Goal: Information Seeking & Learning: Learn about a topic

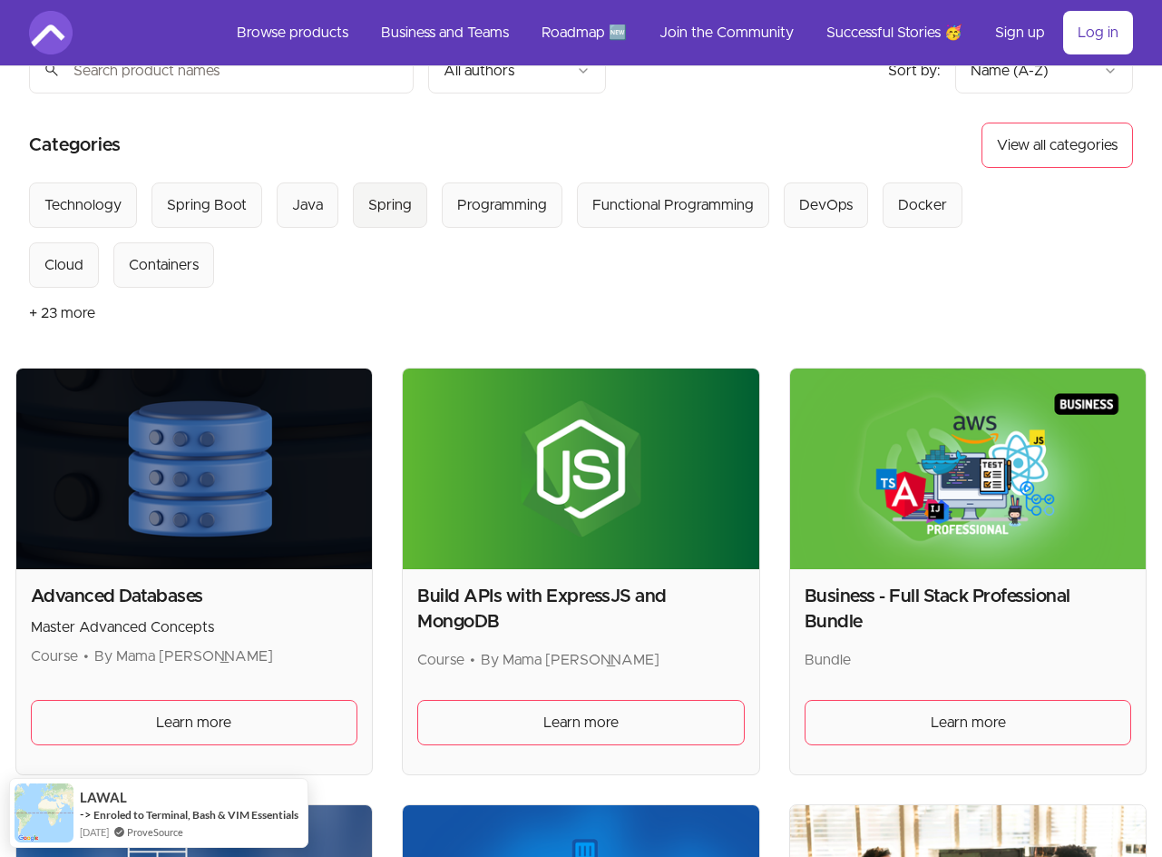
click at [380, 199] on div "Spring" at bounding box center [390, 205] width 44 height 22
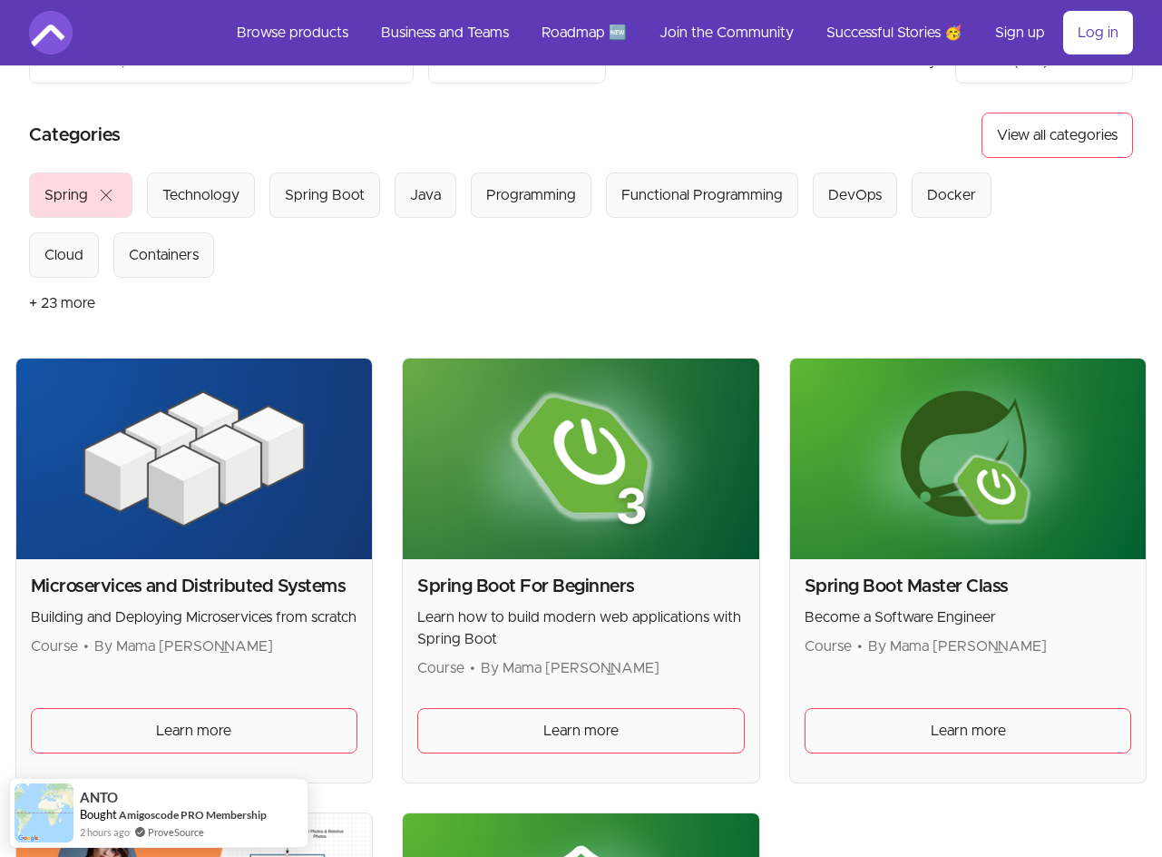
scroll to position [91, 0]
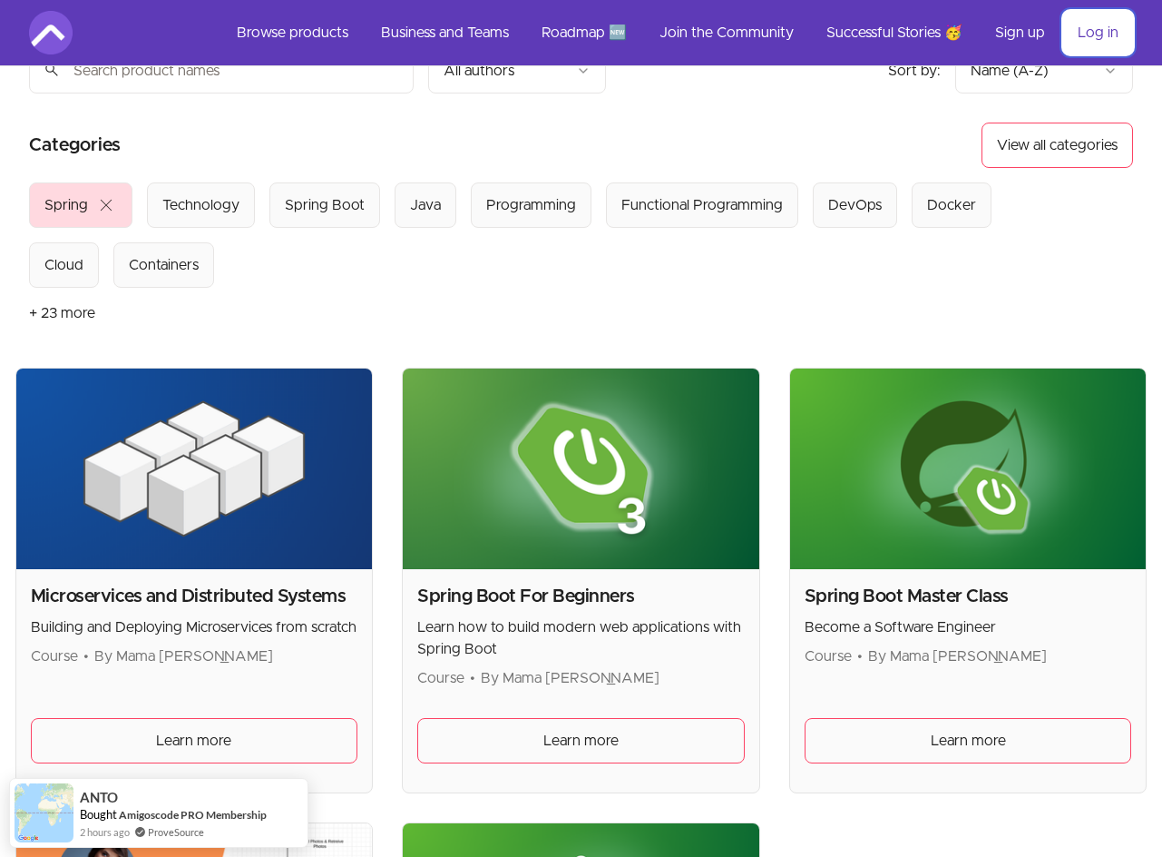
click at [1081, 28] on link "Log in" at bounding box center [1098, 33] width 70 height 44
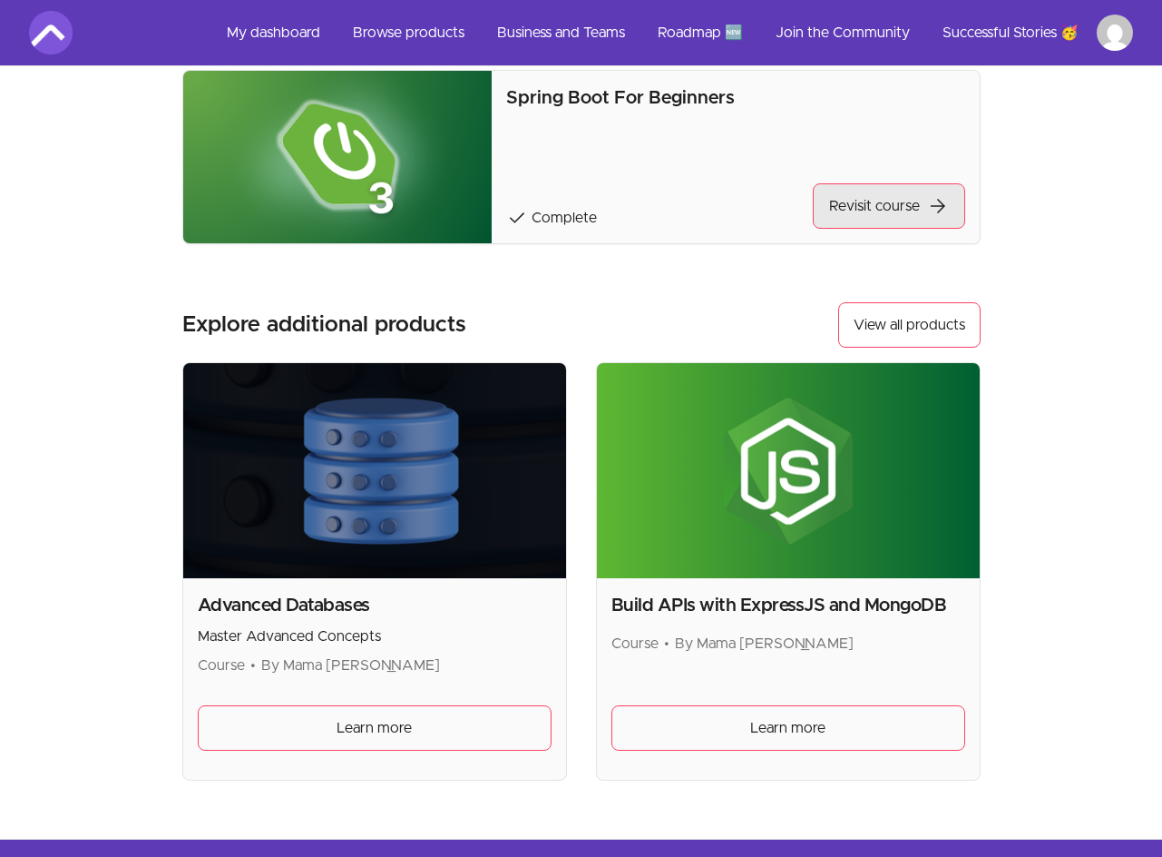
scroll to position [91, 0]
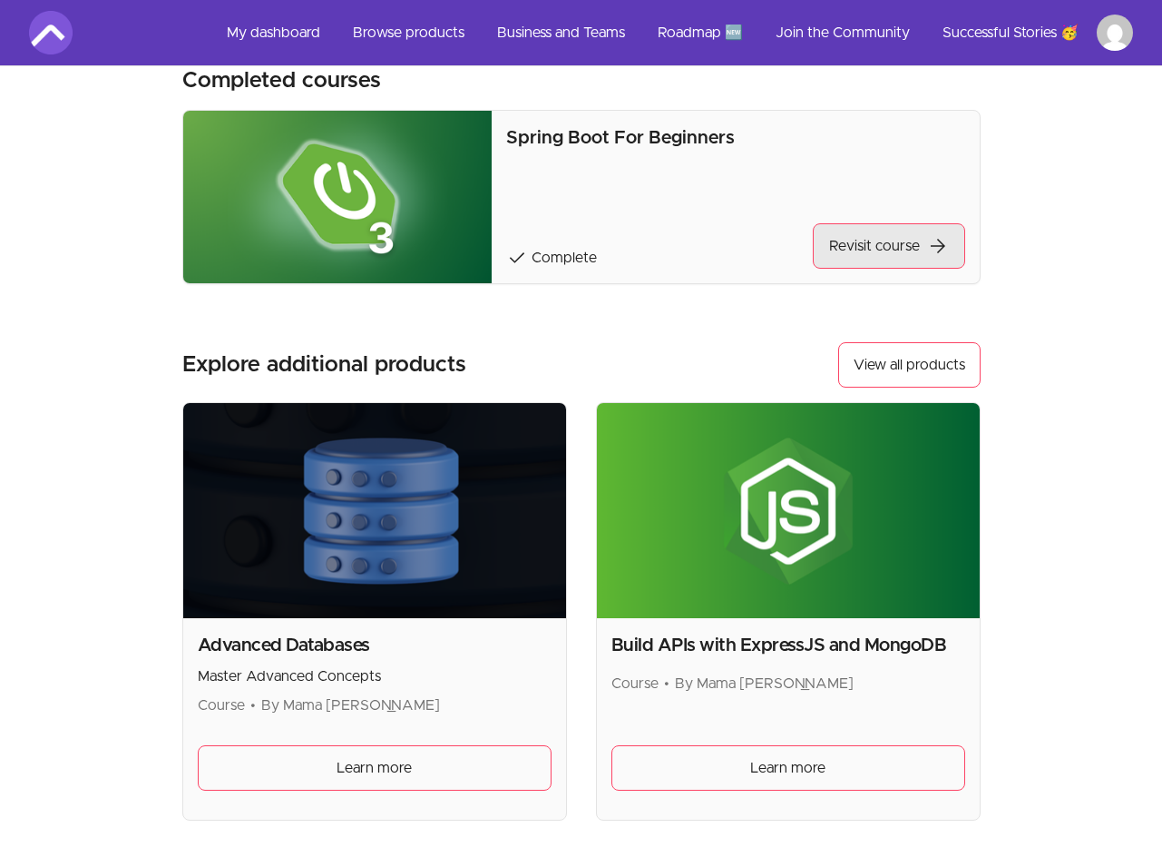
click at [867, 255] on link "Revisit course arrow_forward" at bounding box center [889, 245] width 152 height 45
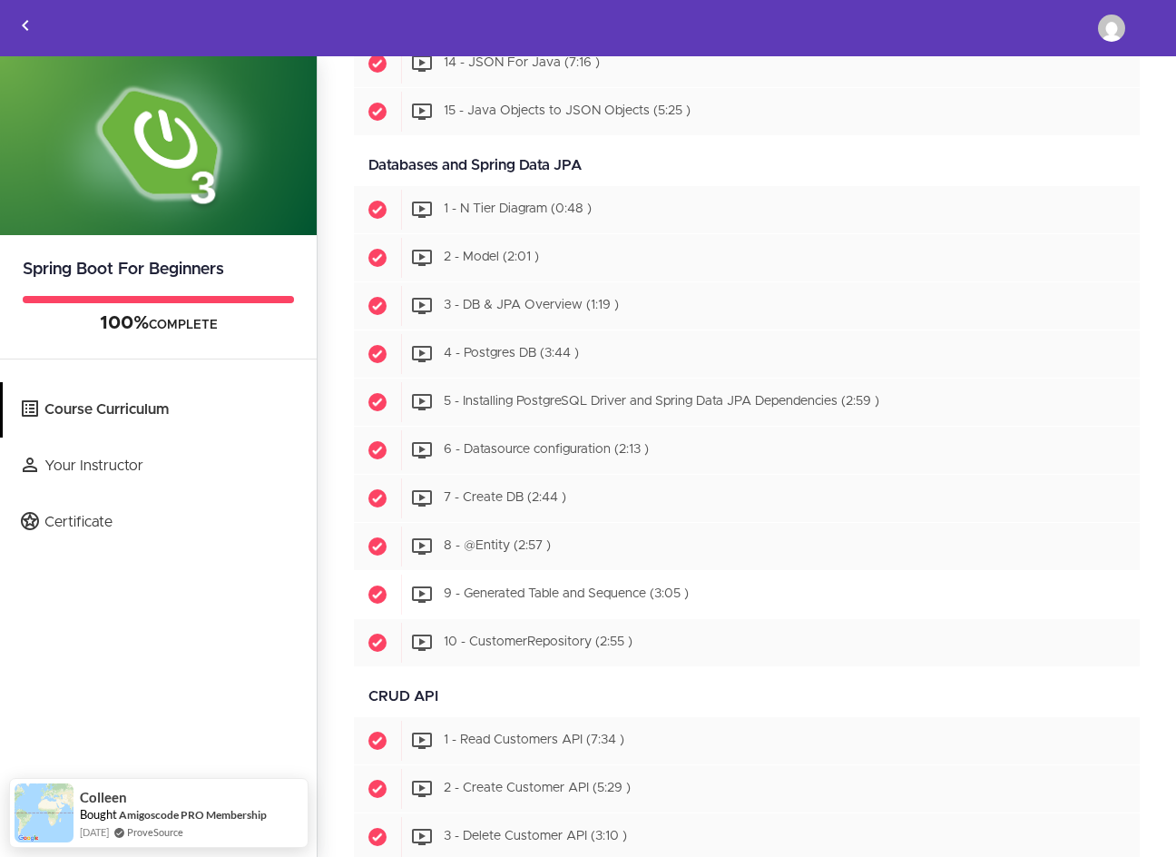
scroll to position [1017, 0]
